Goal: Navigation & Orientation: Find specific page/section

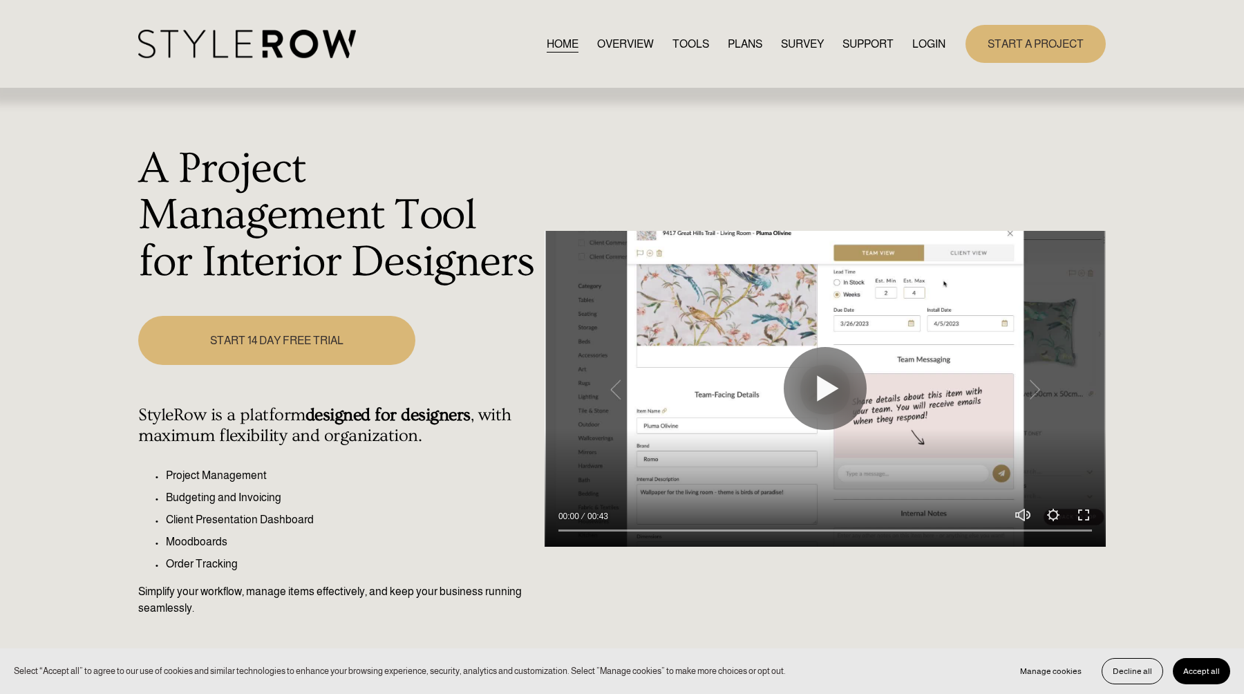
click at [1197, 666] on button "Accept all" at bounding box center [1201, 671] width 57 height 26
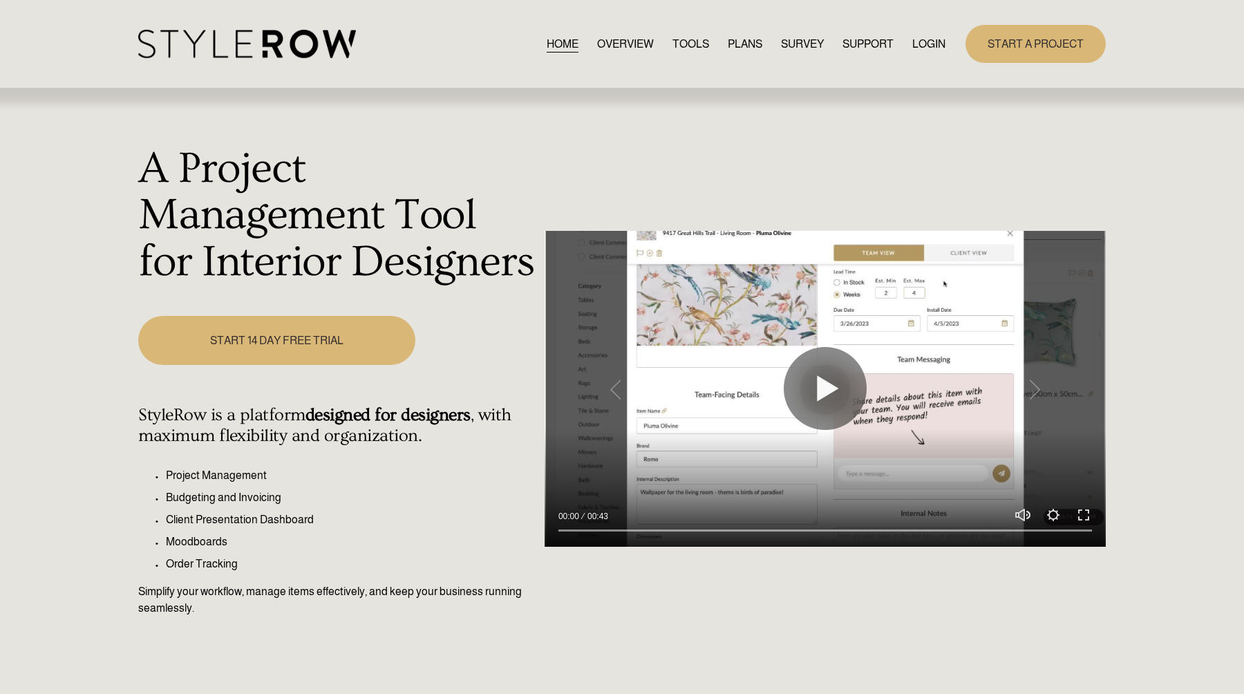
click at [616, 46] on link "OVERVIEW" at bounding box center [625, 44] width 57 height 19
